Goal: Task Accomplishment & Management: Manage account settings

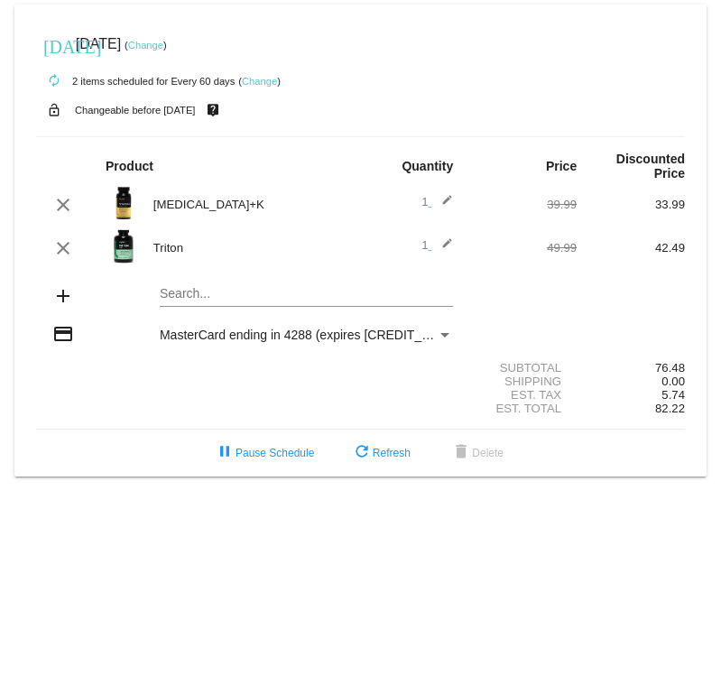
click at [267, 79] on link "Change" at bounding box center [259, 81] width 35 height 11
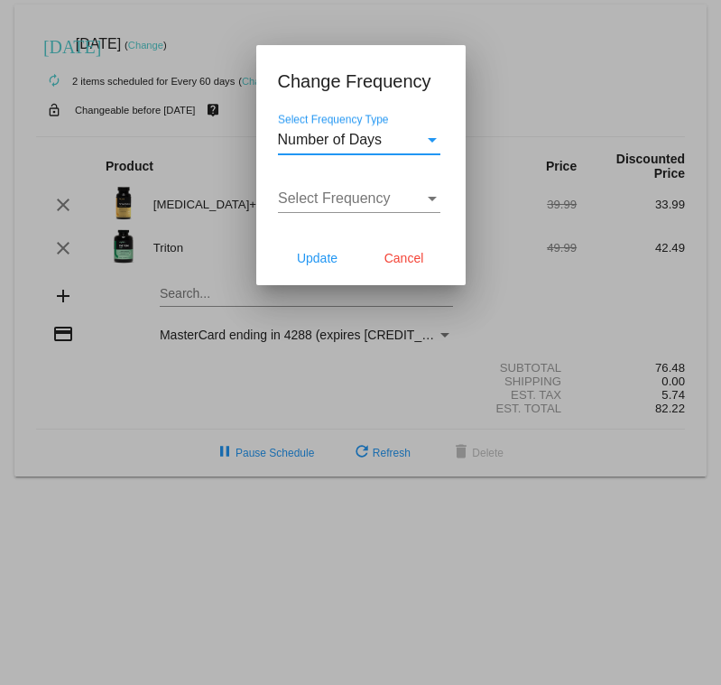
click at [433, 140] on div "Select Frequency Type" at bounding box center [432, 140] width 9 height 5
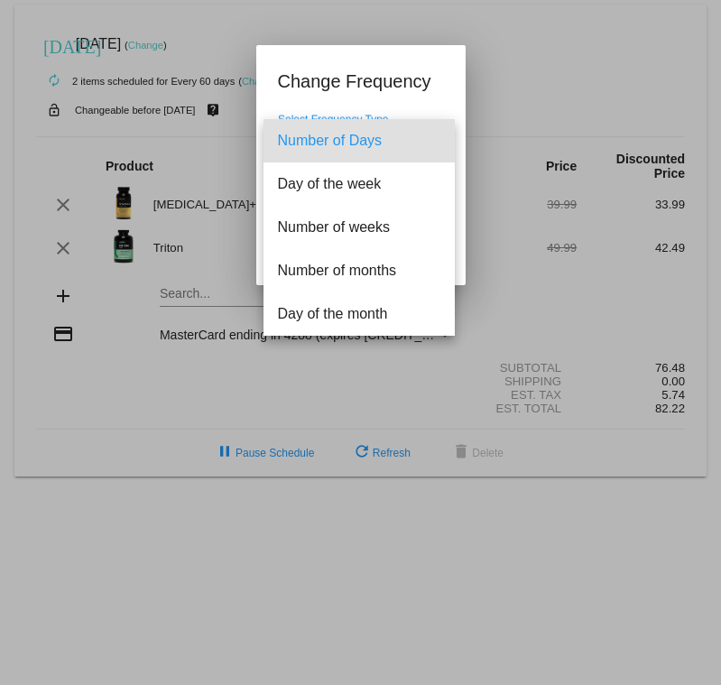
click at [433, 140] on span "Number of Days" at bounding box center [359, 140] width 162 height 43
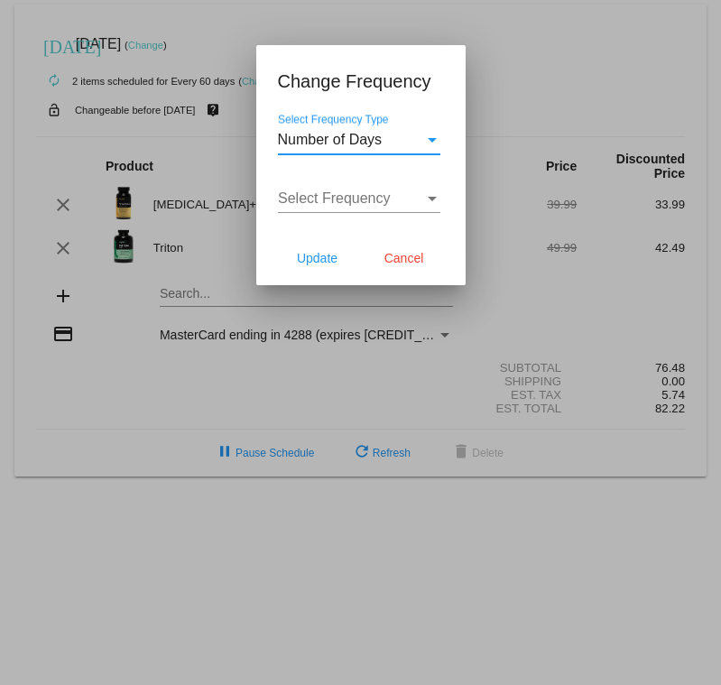
click at [432, 140] on div "Select Frequency Type" at bounding box center [432, 140] width 9 height 5
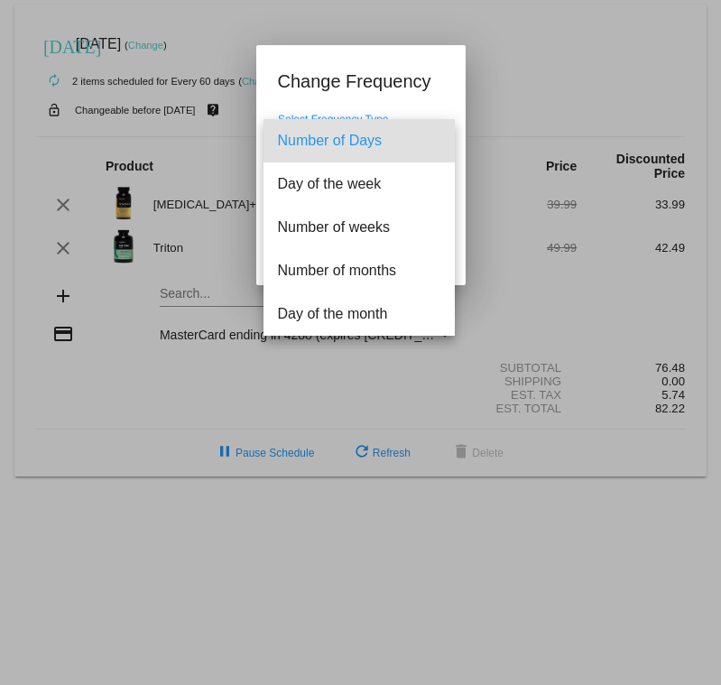
click at [541, 99] on div at bounding box center [360, 342] width 721 height 685
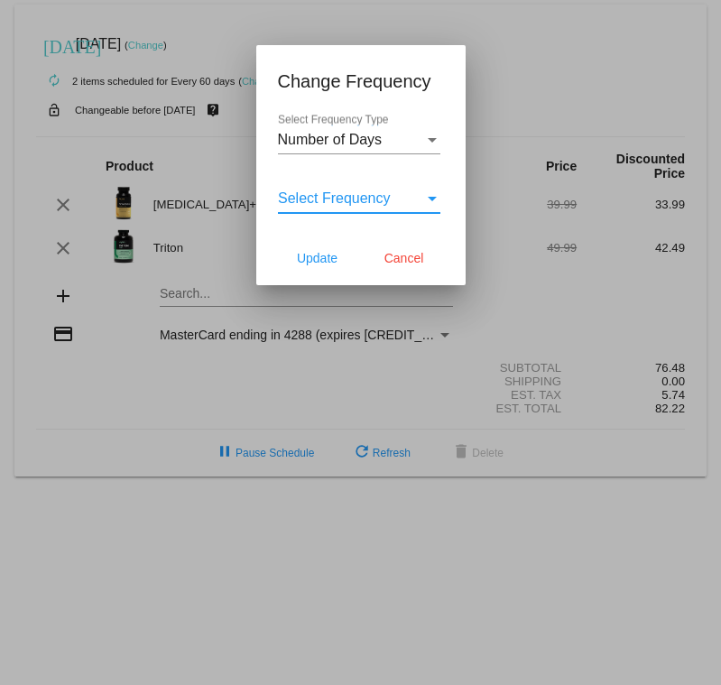
click at [433, 198] on div "Select Frequency" at bounding box center [432, 199] width 9 height 5
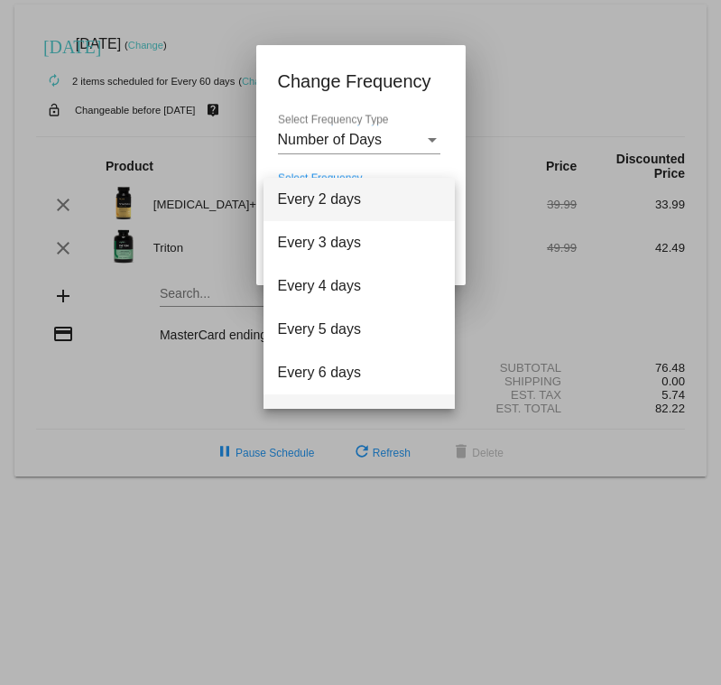
scroll to position [72, 0]
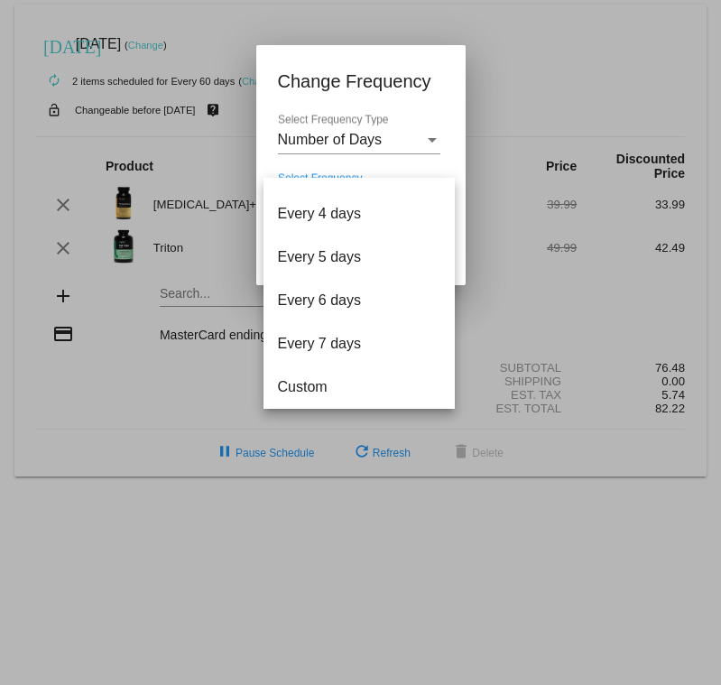
click at [226, 28] on div at bounding box center [360, 342] width 721 height 685
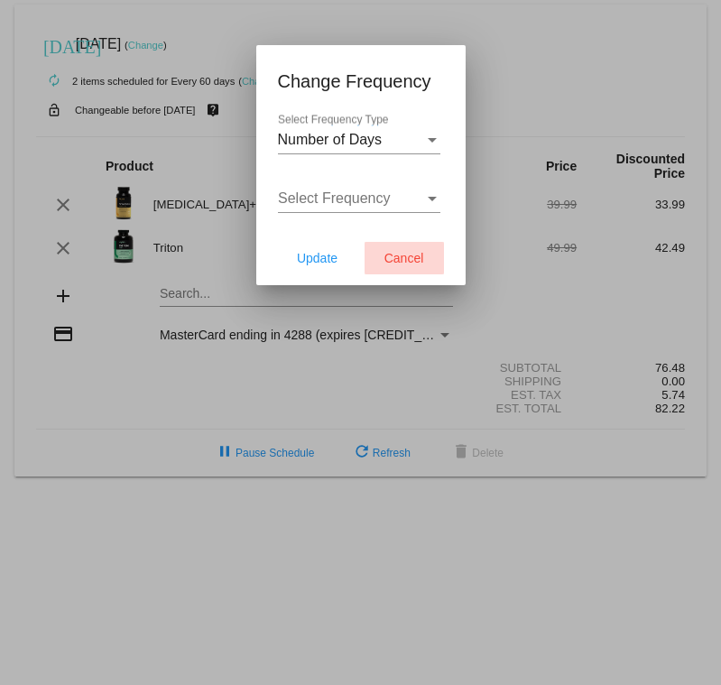
click at [411, 255] on span "Cancel" at bounding box center [404, 258] width 40 height 14
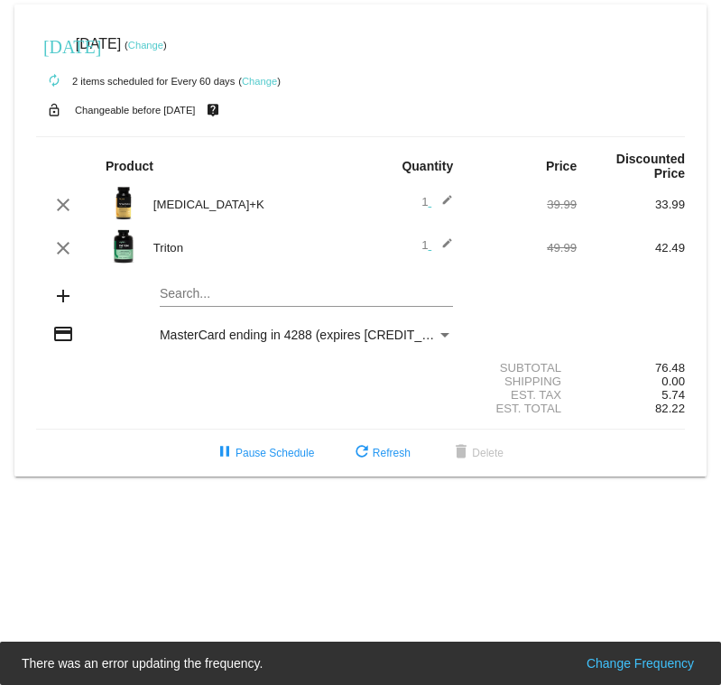
click at [163, 47] on link "Change" at bounding box center [145, 45] width 35 height 11
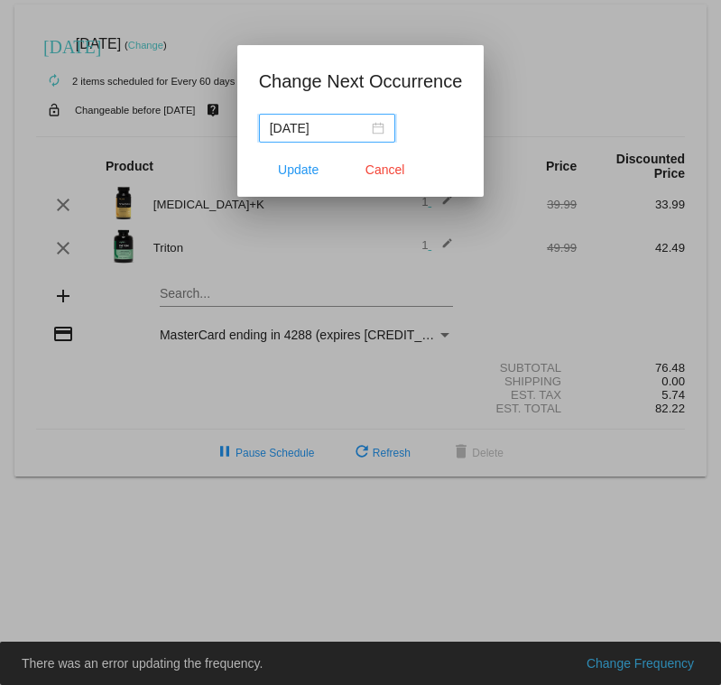
click at [354, 128] on div "2025-10-06" at bounding box center [327, 128] width 115 height 20
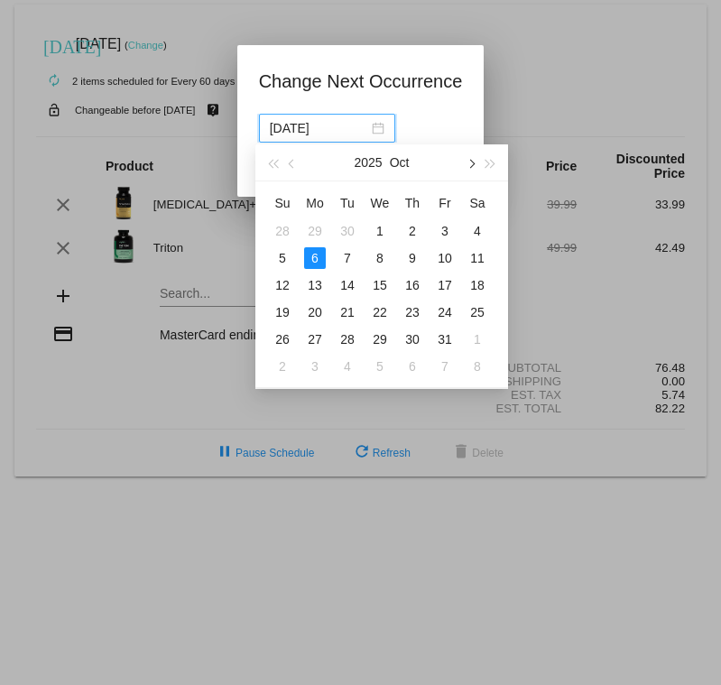
click at [474, 163] on button "button" at bounding box center [470, 162] width 20 height 36
click at [314, 256] on div "3" at bounding box center [315, 258] width 22 height 22
type input "2025-11-03"
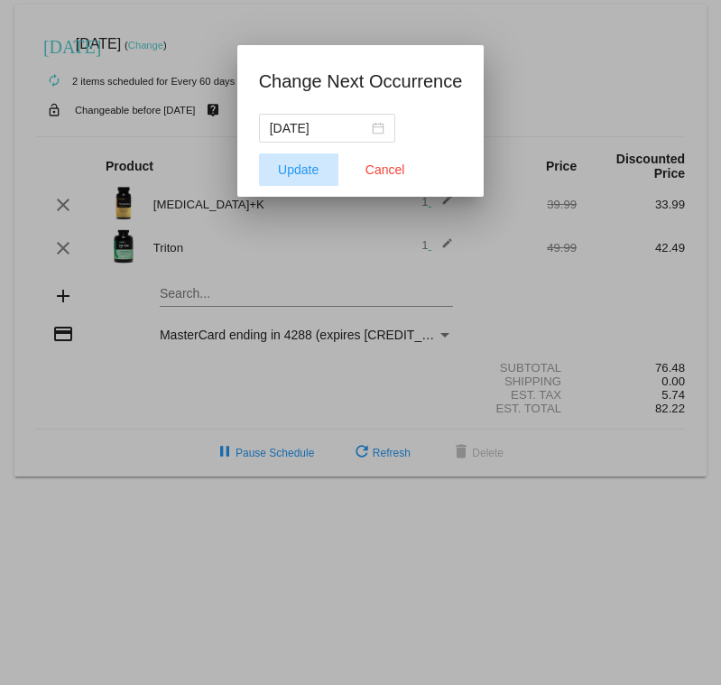
click at [308, 157] on button "Update" at bounding box center [298, 169] width 79 height 32
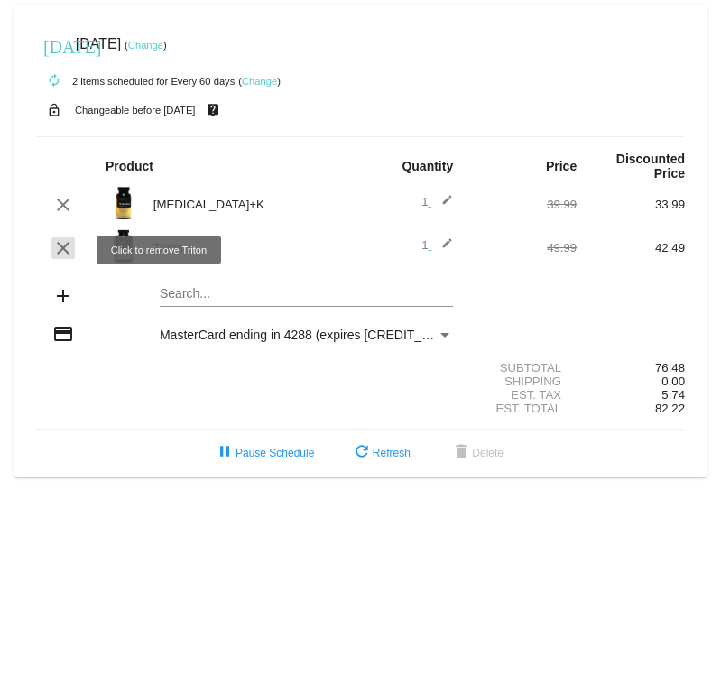
click at [65, 249] on mat-icon "clear" at bounding box center [63, 248] width 22 height 22
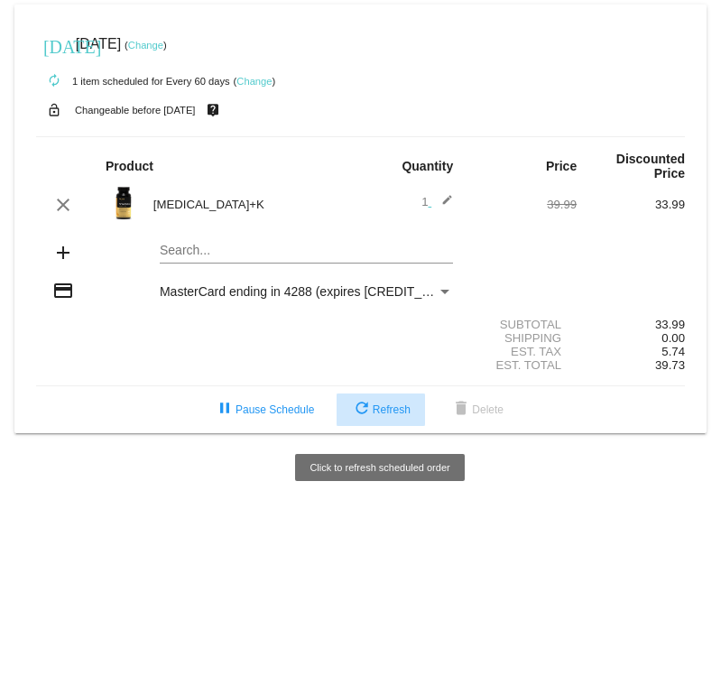
click at [403, 416] on span "refresh Refresh" at bounding box center [381, 409] width 60 height 13
